Goal: Task Accomplishment & Management: Manage account settings

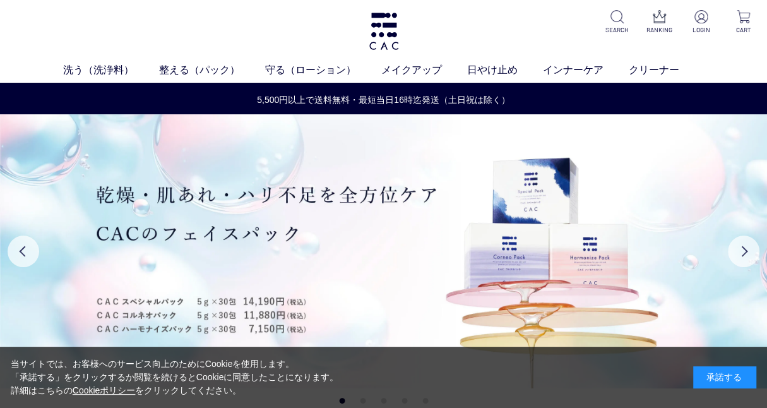
click at [715, 372] on div "承諾する" at bounding box center [724, 377] width 63 height 22
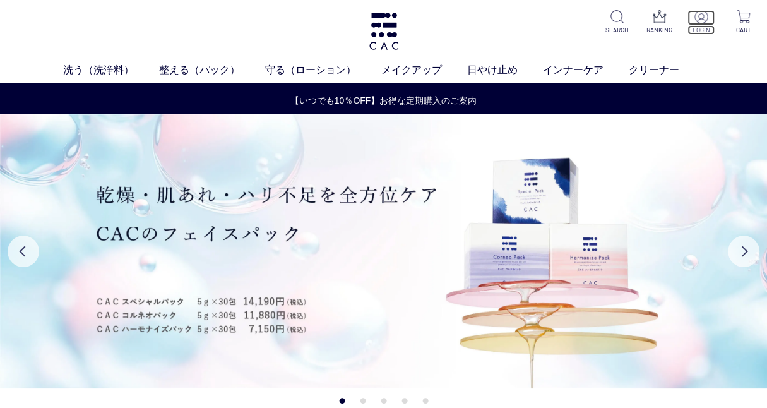
click at [700, 12] on img at bounding box center [700, 16] width 13 height 13
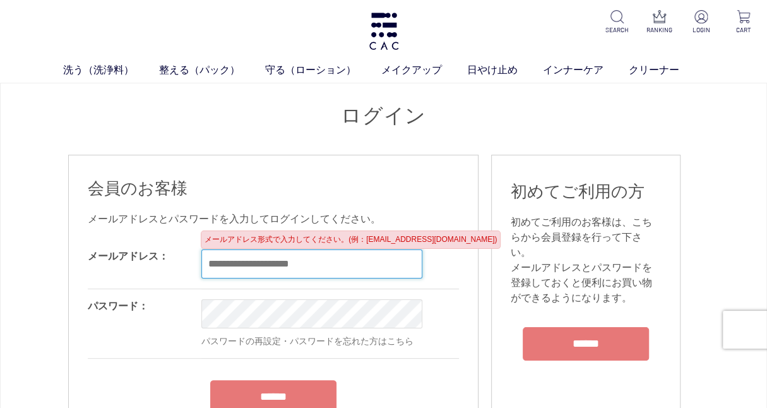
type input "**********"
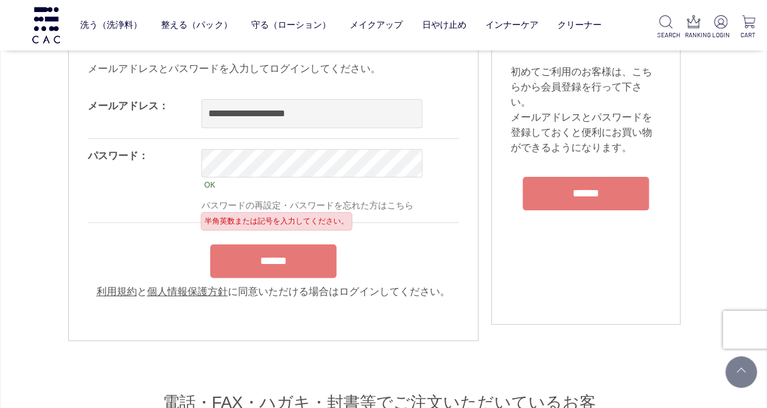
scroll to position [126, 0]
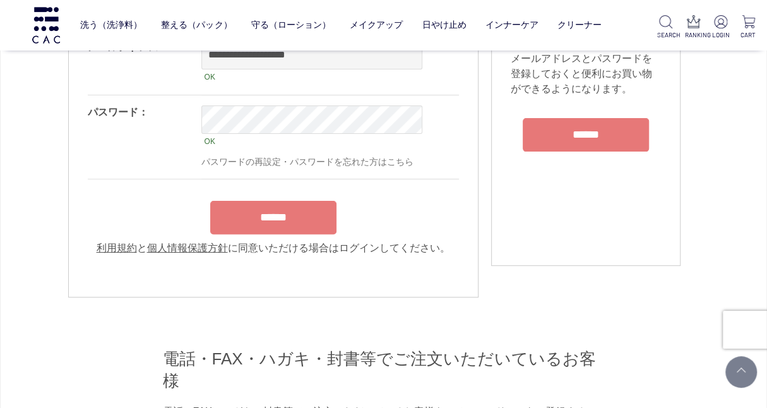
click at [268, 211] on input "******" at bounding box center [273, 217] width 126 height 33
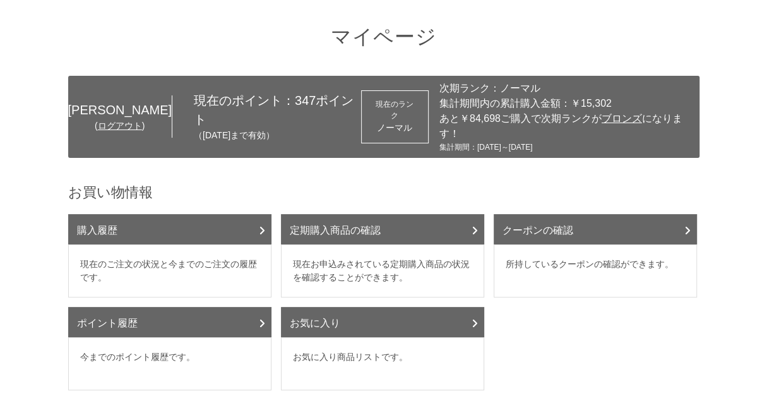
scroll to position [62, 0]
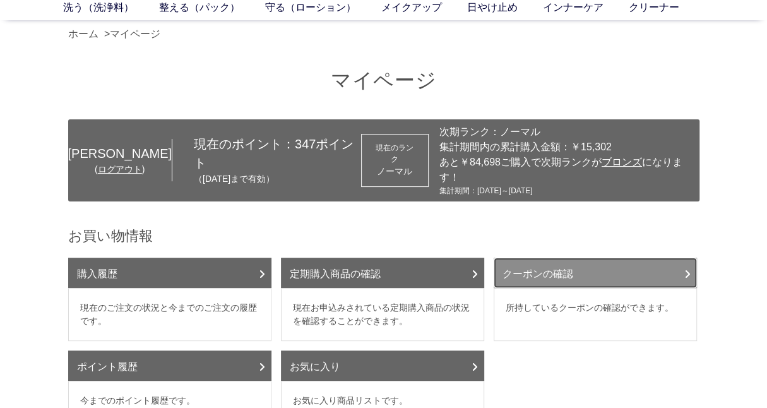
click at [563, 264] on link "クーポンの確認" at bounding box center [595, 273] width 203 height 30
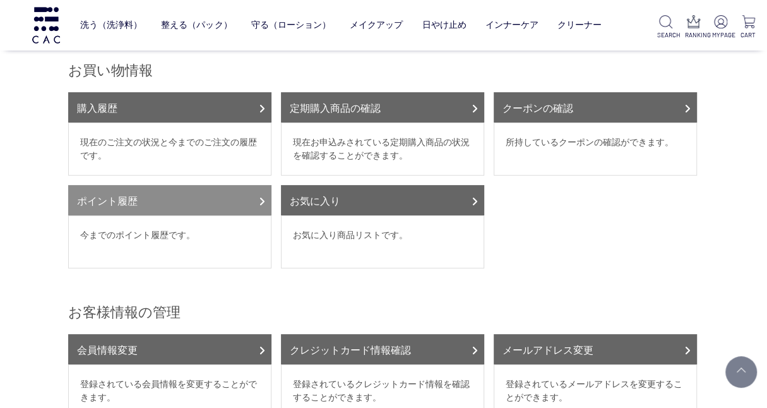
scroll to position [126, 0]
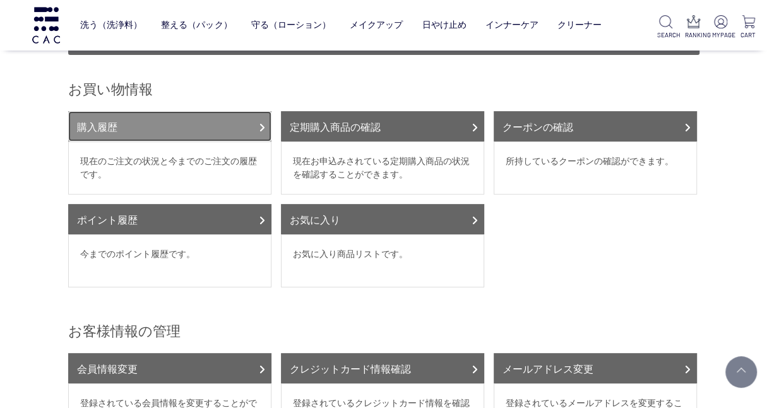
click at [90, 111] on link "購入履歴" at bounding box center [169, 126] width 203 height 30
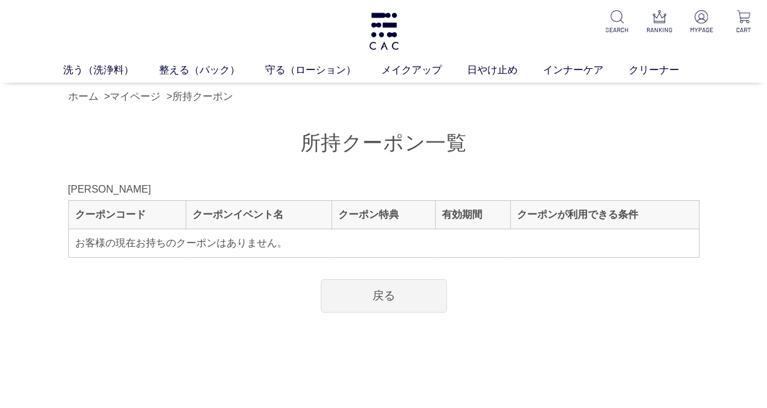
drag, startPoint x: 0, startPoint y: 0, endPoint x: 563, endPoint y: 264, distance: 621.8
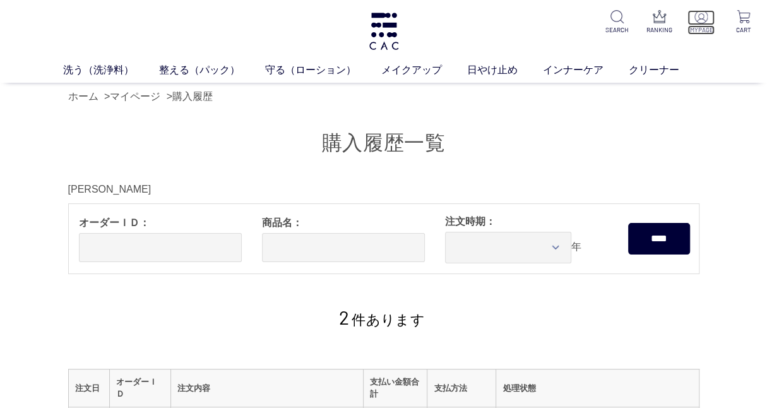
click at [700, 21] on img at bounding box center [700, 16] width 13 height 13
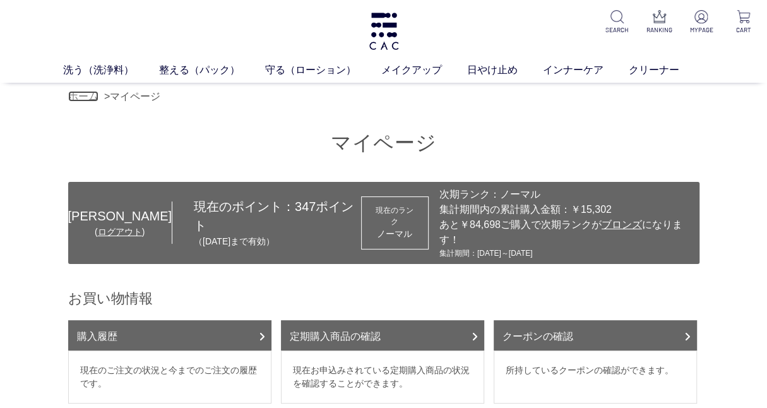
click at [90, 93] on link "ホーム" at bounding box center [83, 96] width 30 height 11
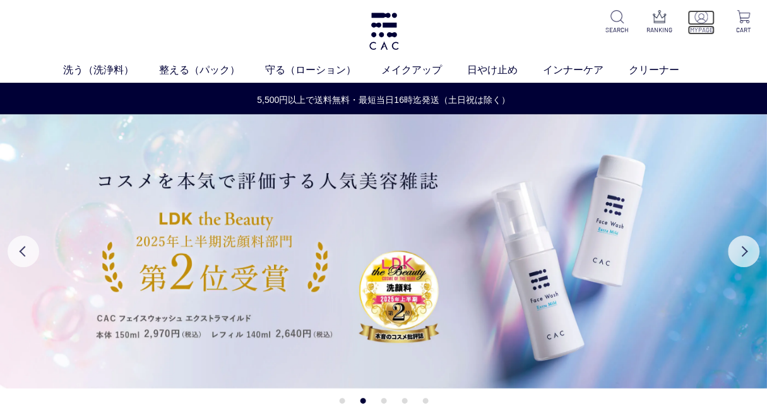
click at [701, 21] on img at bounding box center [700, 16] width 13 height 13
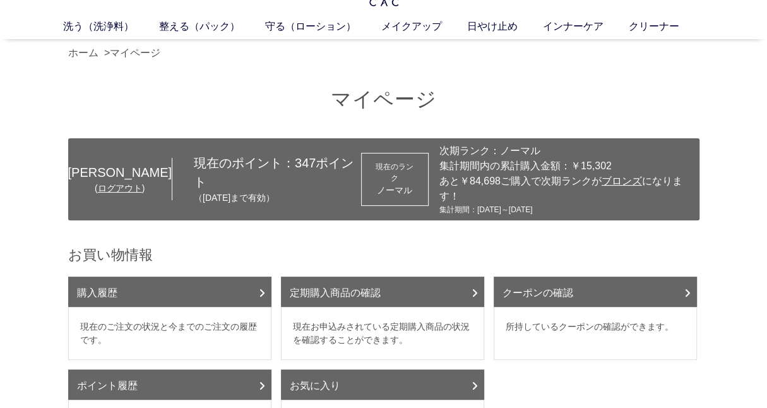
scroll to position [62, 0]
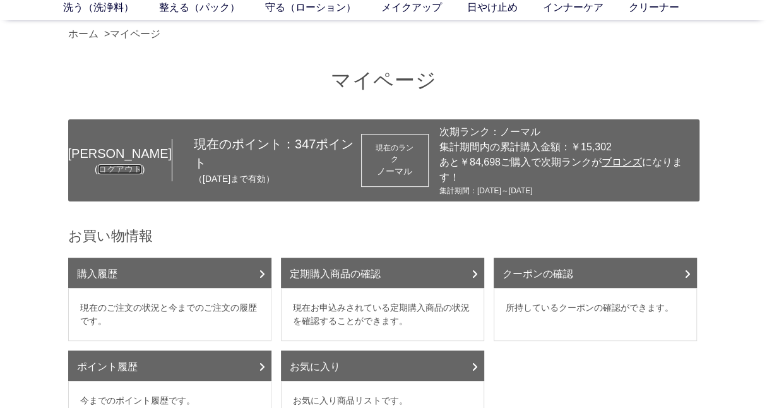
click at [98, 164] on link "ログアウト" at bounding box center [120, 169] width 44 height 10
